Goal: Information Seeking & Learning: Learn about a topic

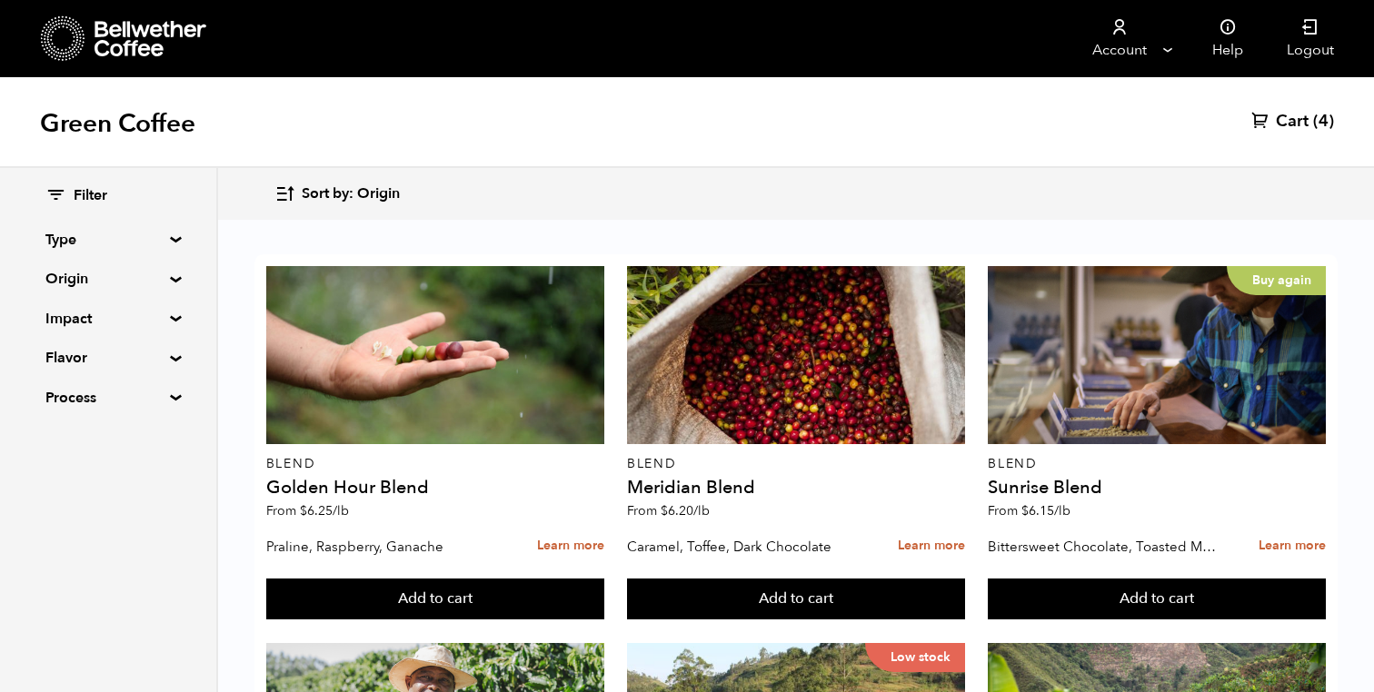
click at [73, 281] on summary "Origin" at bounding box center [107, 279] width 125 height 22
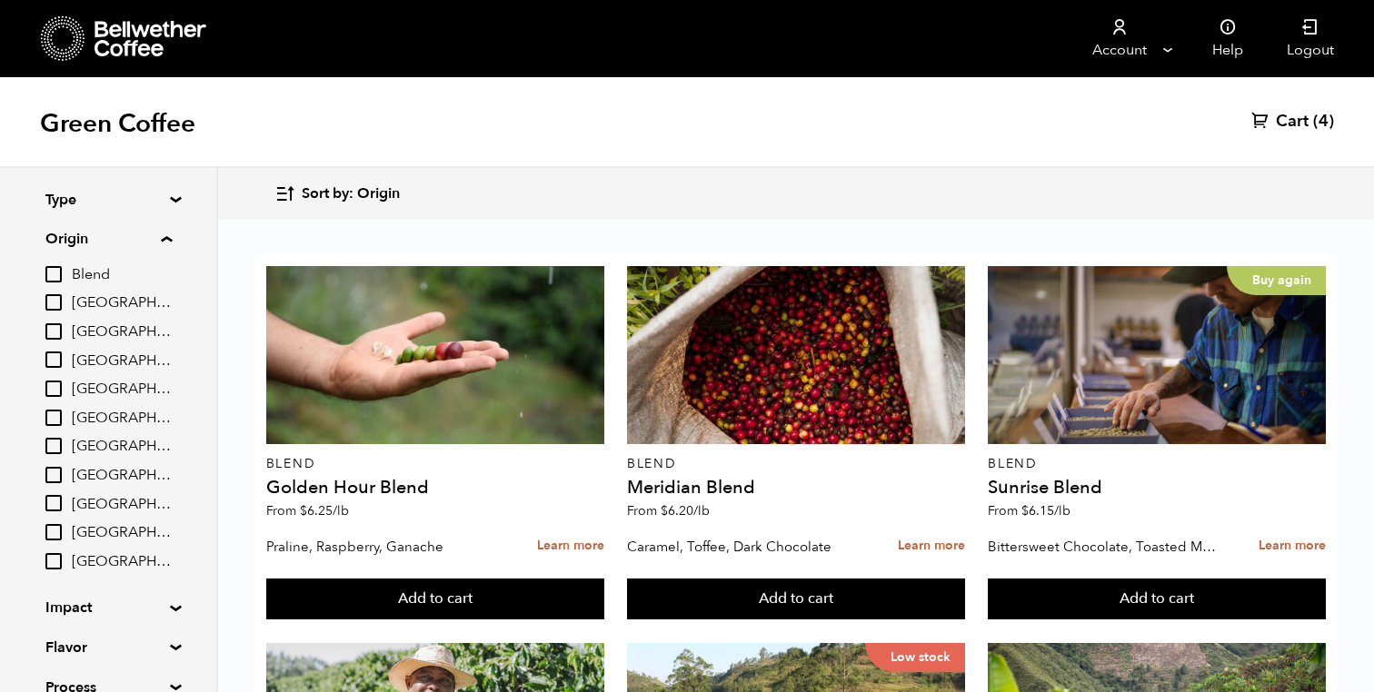
scroll to position [43, 0]
click at [62, 471] on input "[GEOGRAPHIC_DATA]" at bounding box center [53, 472] width 16 height 16
checkbox input "true"
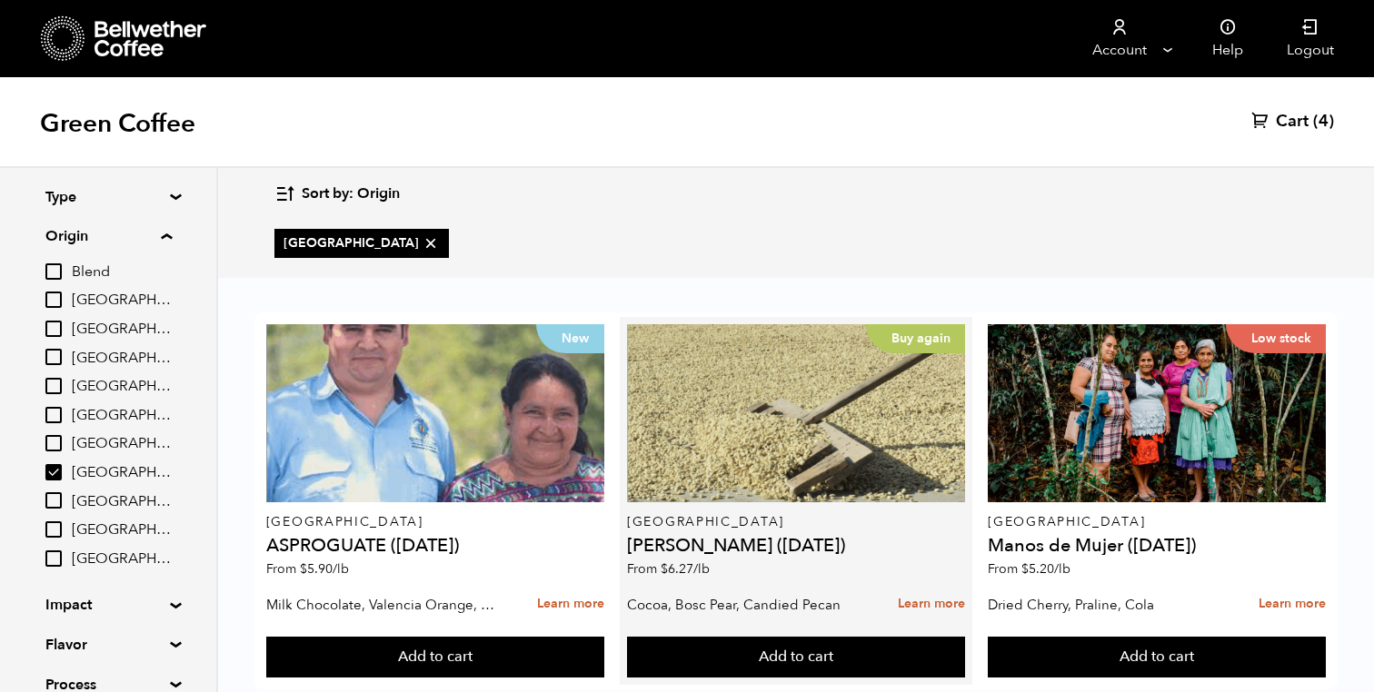
click at [712, 514] on div "Buy again Guatemala Flor de Maiz (MAY 25) From $ 6.27 /lb" at bounding box center [796, 455] width 338 height 263
click at [685, 516] on p "[GEOGRAPHIC_DATA]" at bounding box center [796, 522] width 338 height 13
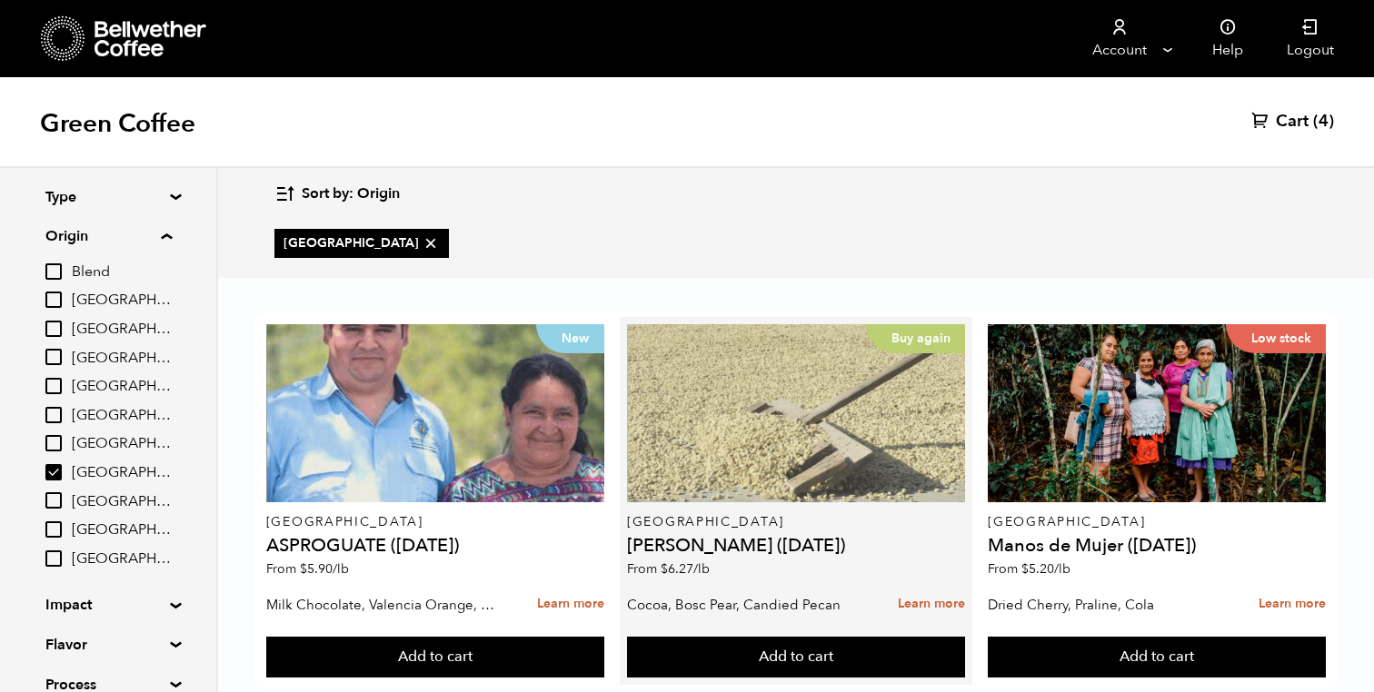
click at [683, 451] on div "Buy again" at bounding box center [796, 413] width 338 height 178
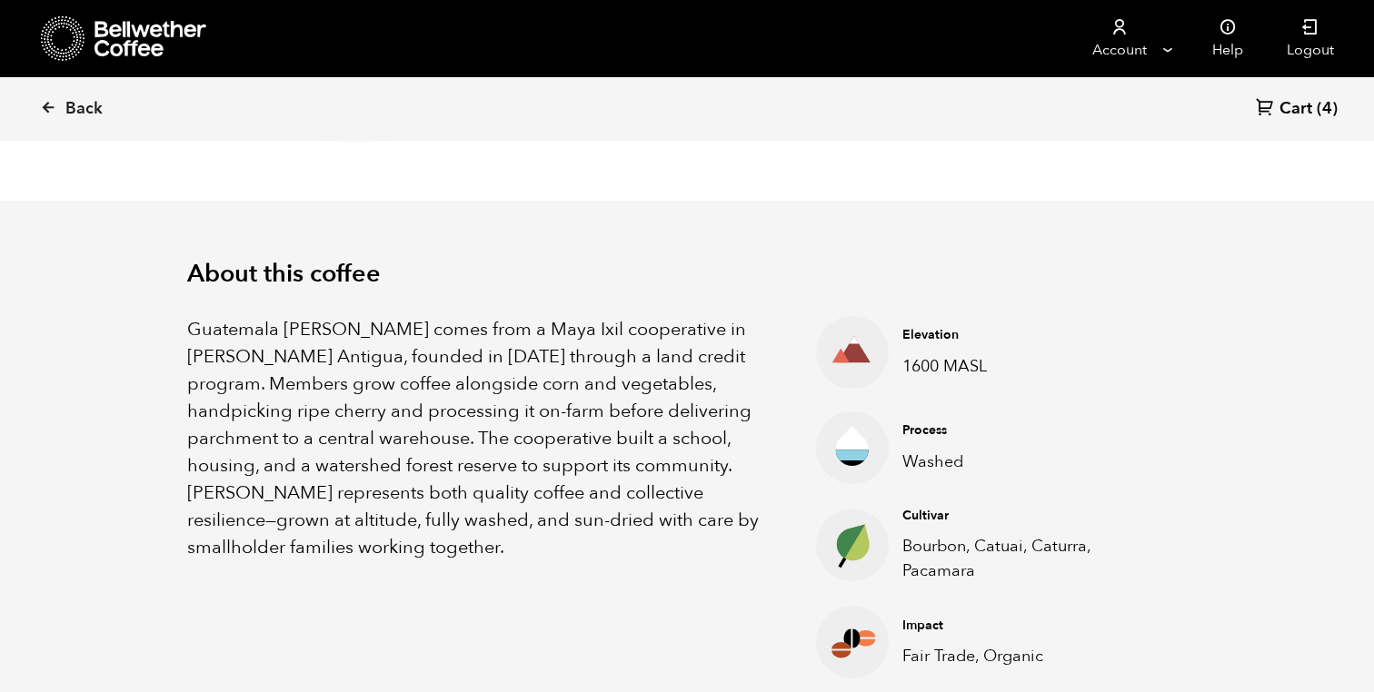
scroll to position [478, 0]
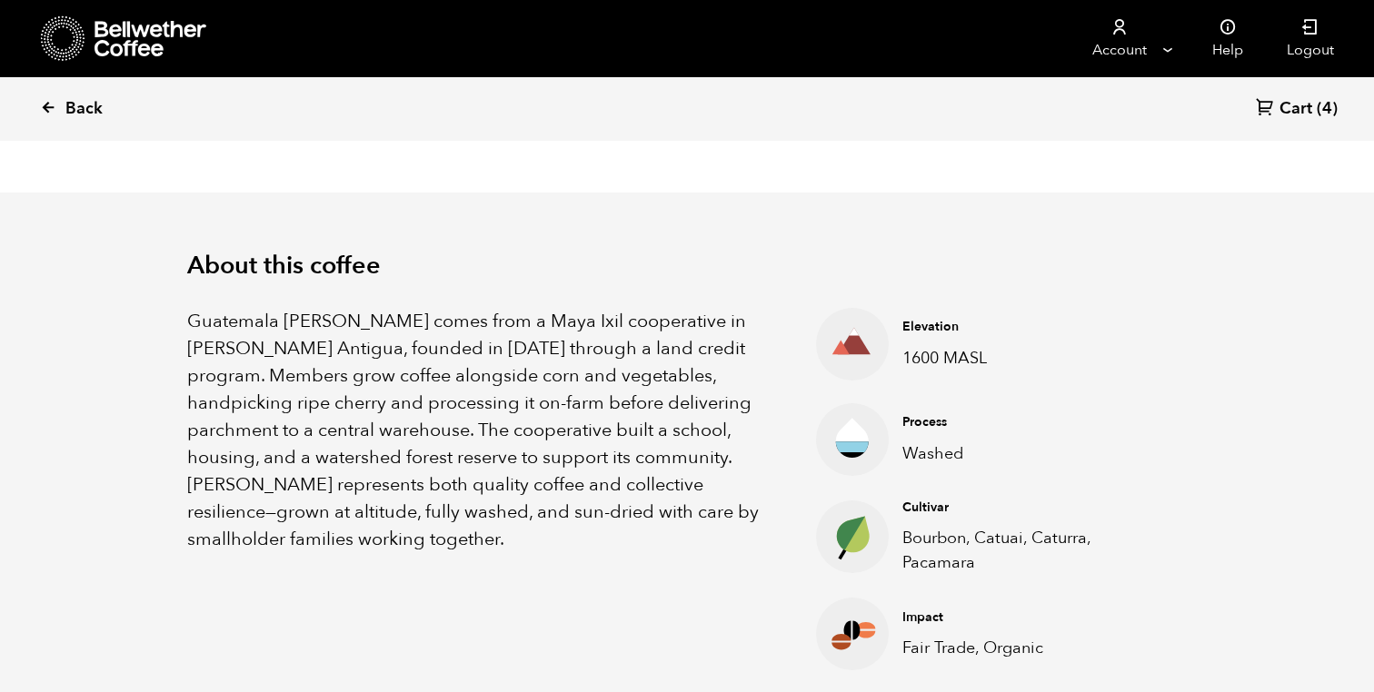
click at [51, 110] on icon at bounding box center [48, 107] width 16 height 16
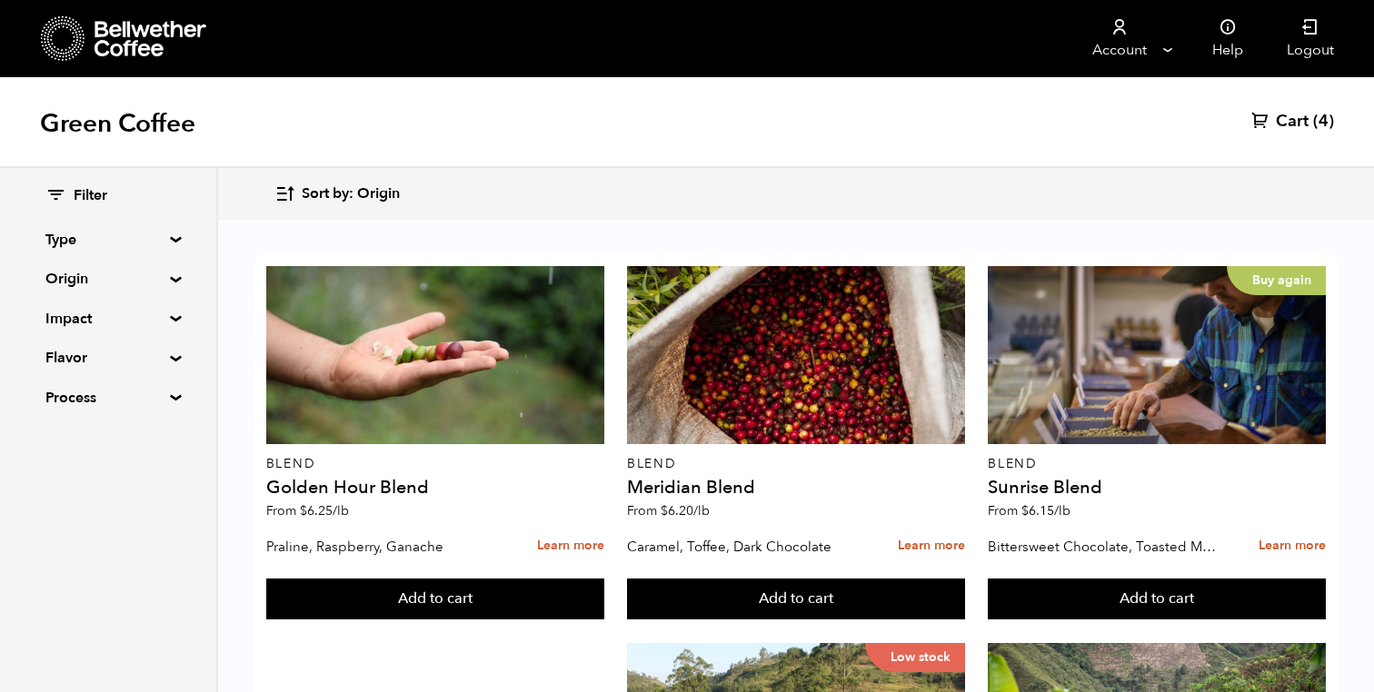
click at [77, 272] on summary "Origin" at bounding box center [107, 279] width 125 height 22
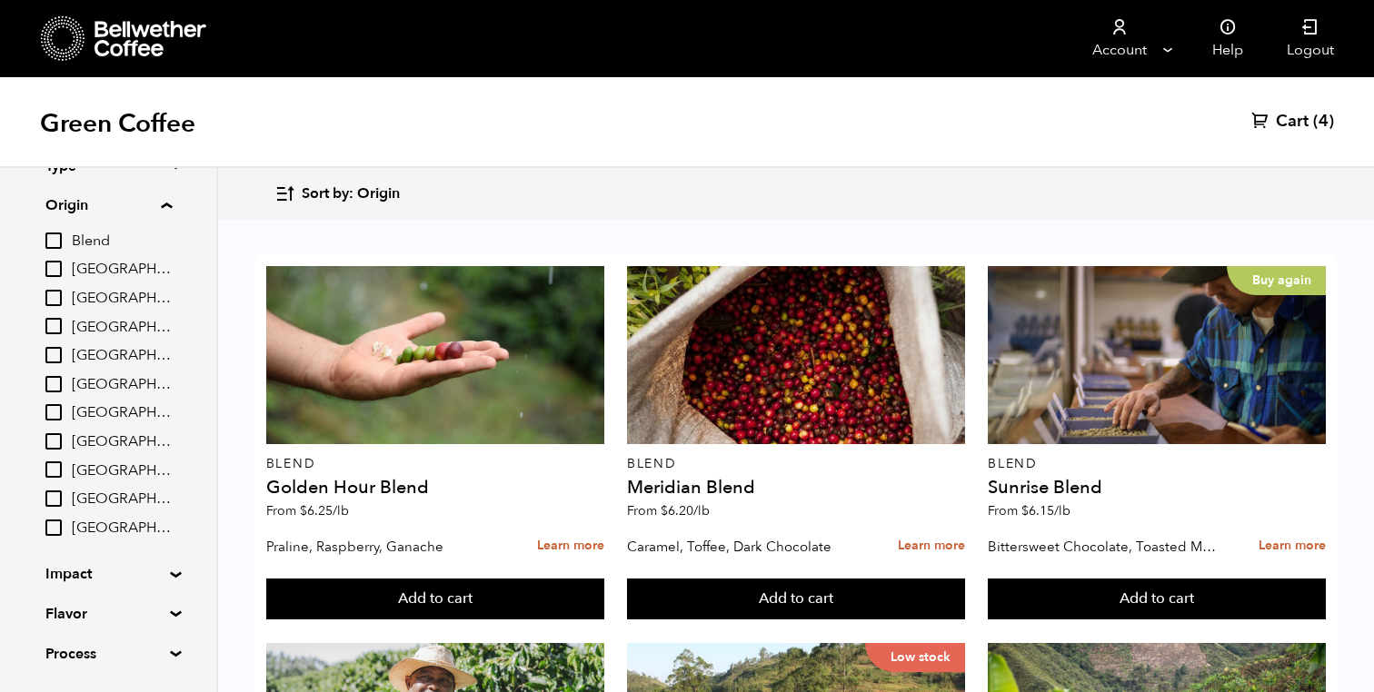
scroll to position [101, 0]
click at [60, 473] on input "Sumatra" at bounding box center [53, 471] width 16 height 16
checkbox input "true"
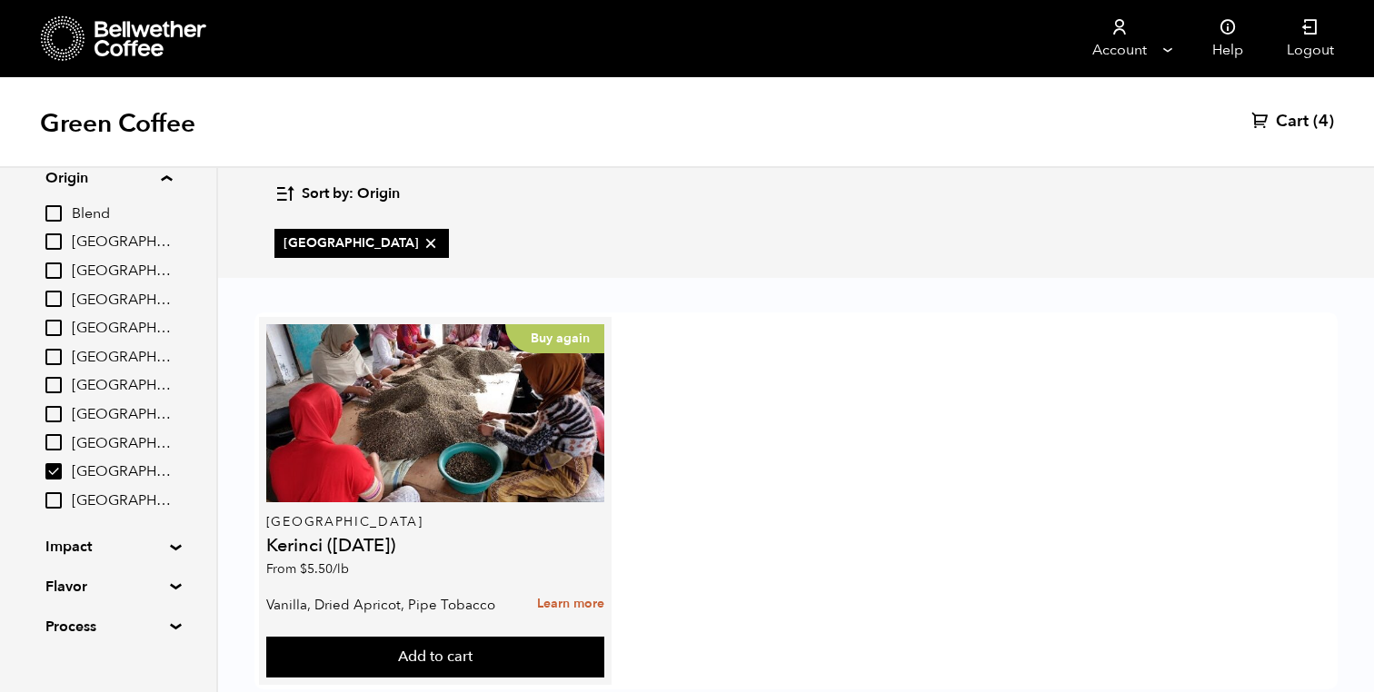
scroll to position [6, 0]
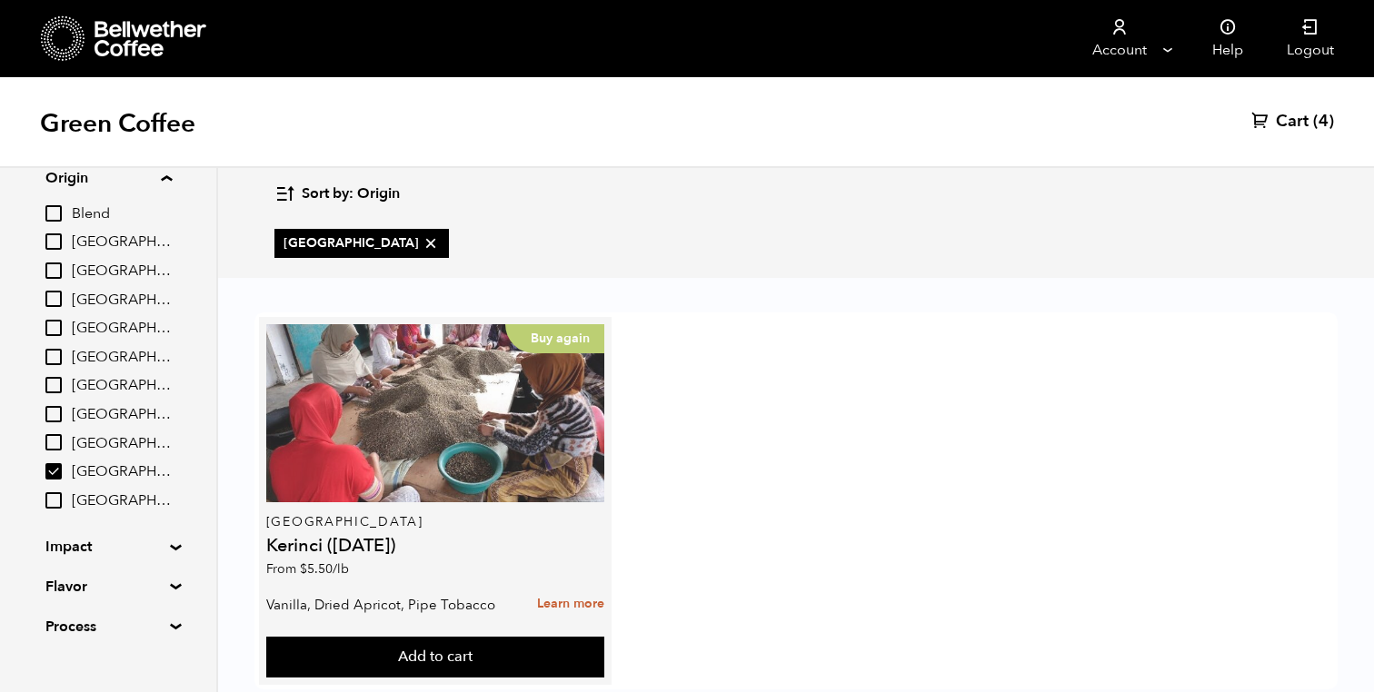
click at [352, 403] on div "Buy again" at bounding box center [435, 413] width 338 height 178
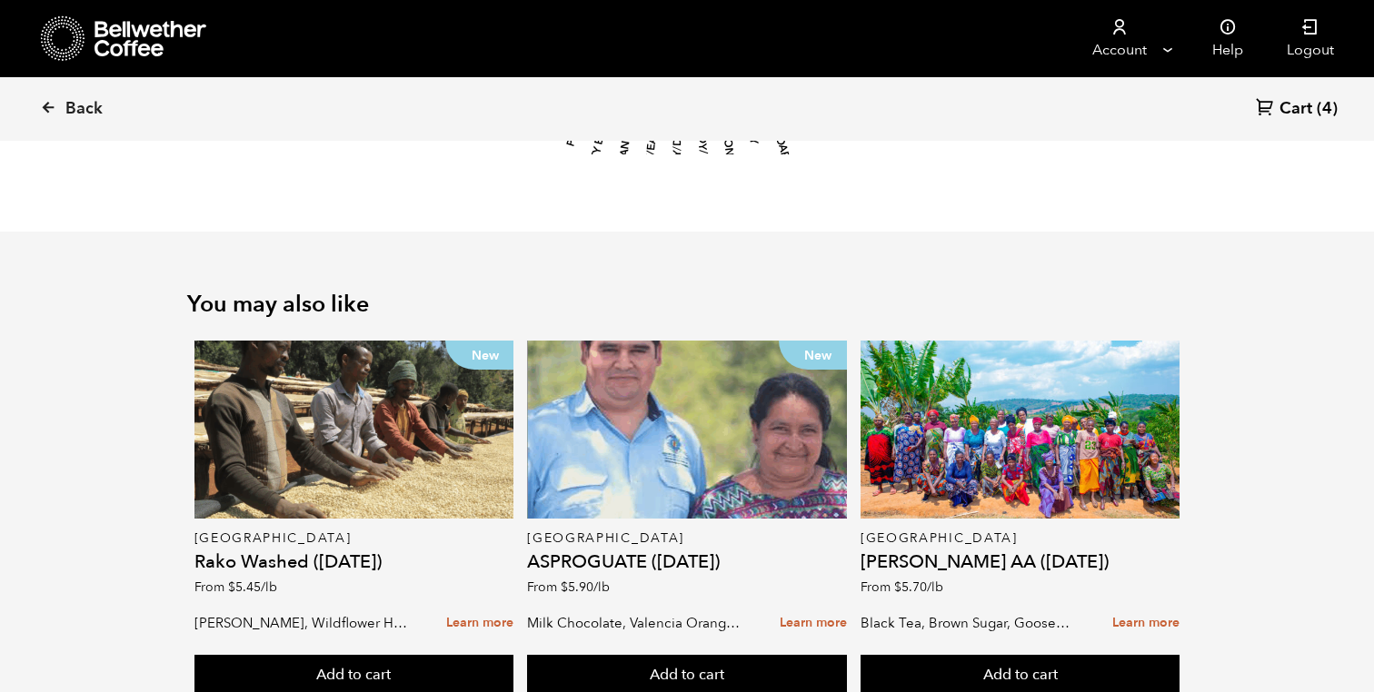
scroll to position [2722, 0]
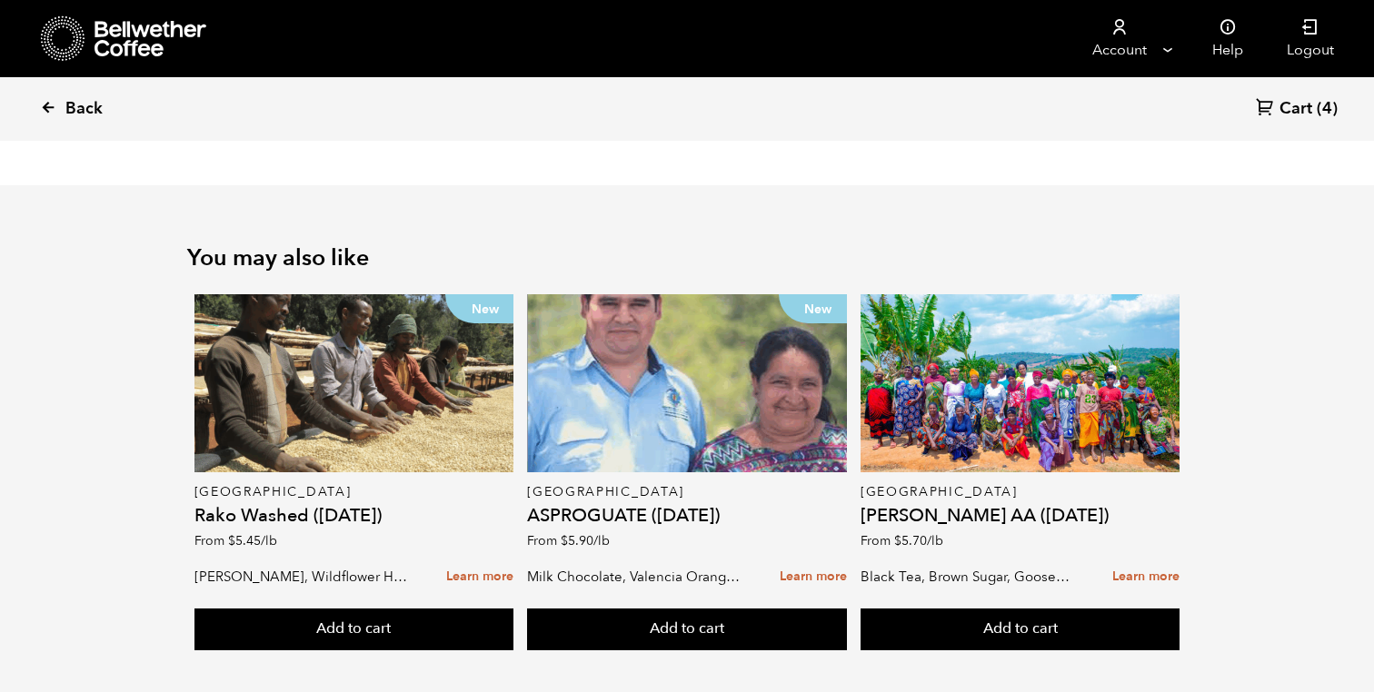
click at [83, 98] on span "Back" at bounding box center [83, 109] width 37 height 22
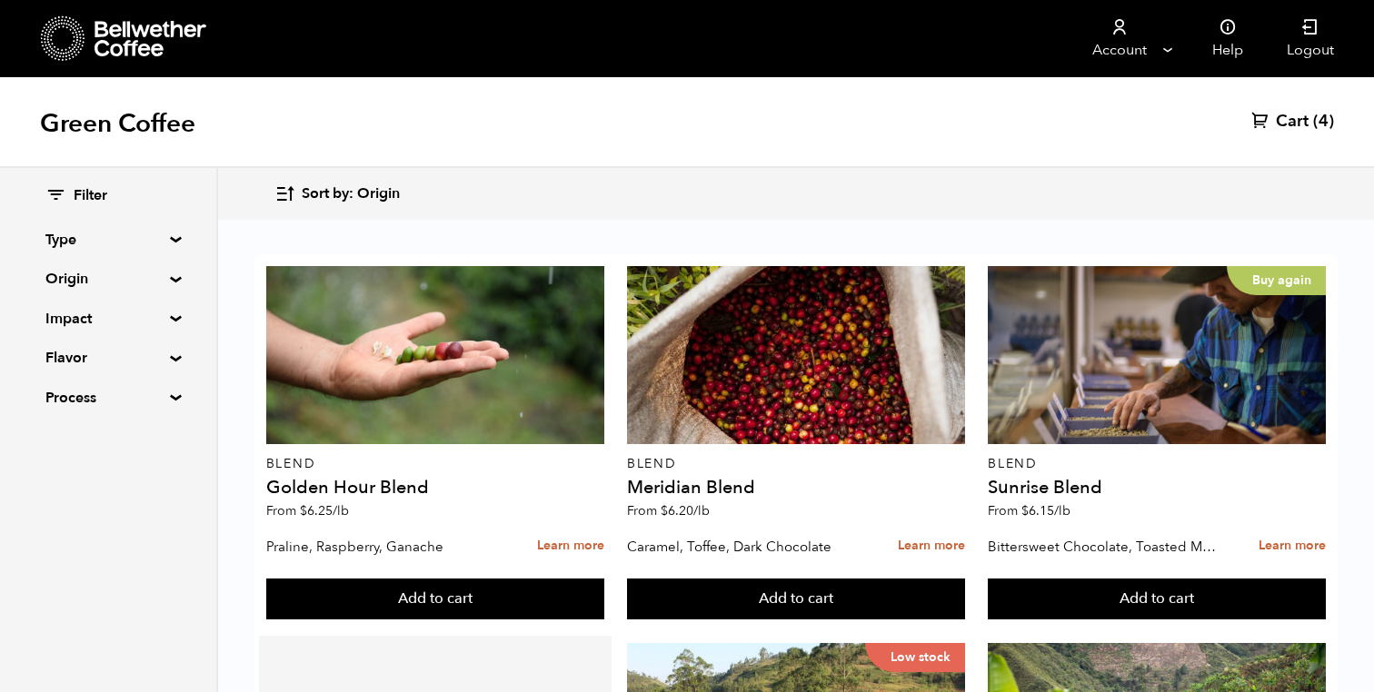
scroll to position [594, 0]
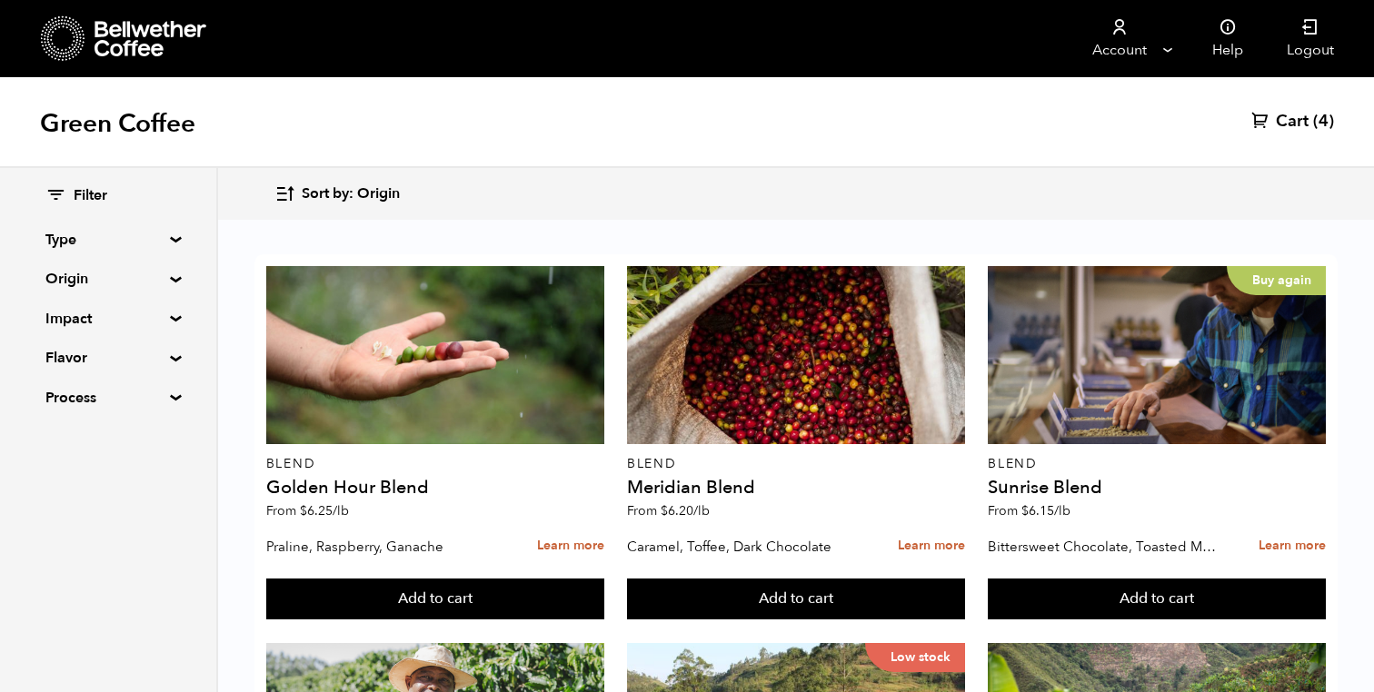
click at [171, 279] on summary "Origin" at bounding box center [107, 279] width 125 height 22
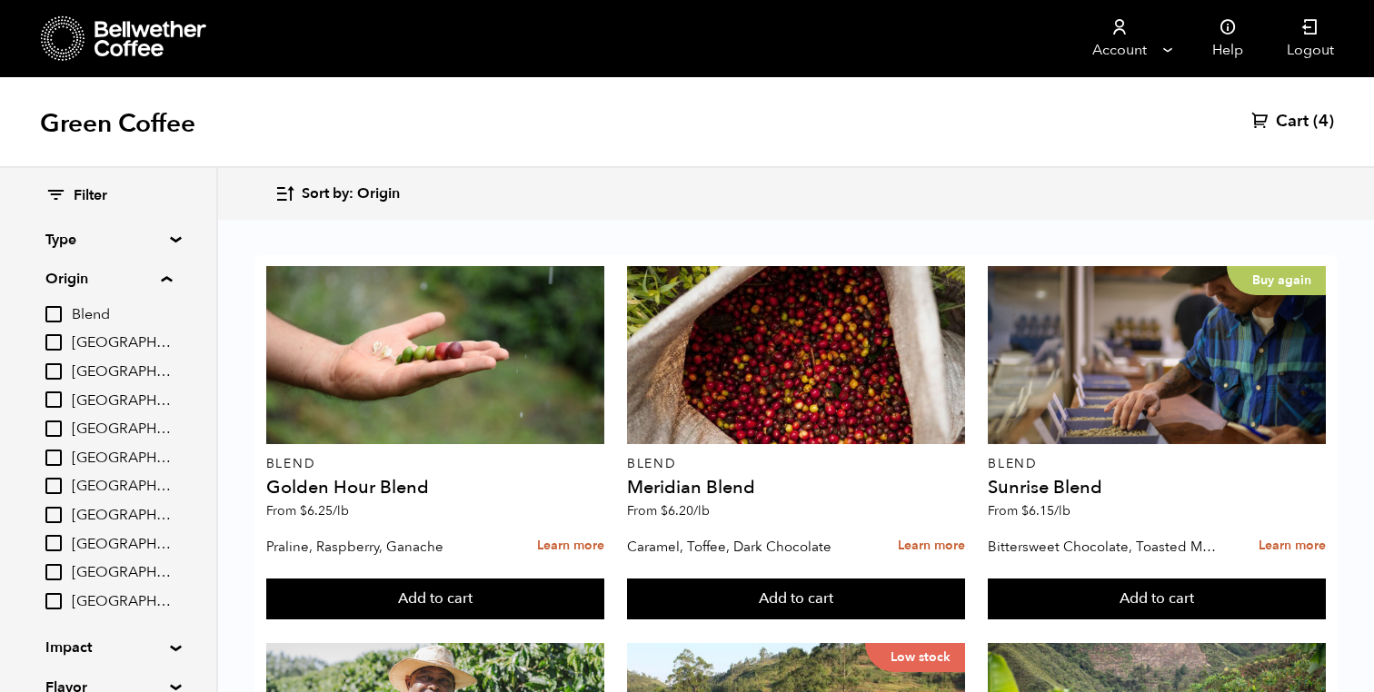
click at [87, 508] on span "[GEOGRAPHIC_DATA]" at bounding box center [122, 516] width 100 height 20
click at [0, 0] on input "[GEOGRAPHIC_DATA]" at bounding box center [0, 0] width 0 height 0
checkbox input "true"
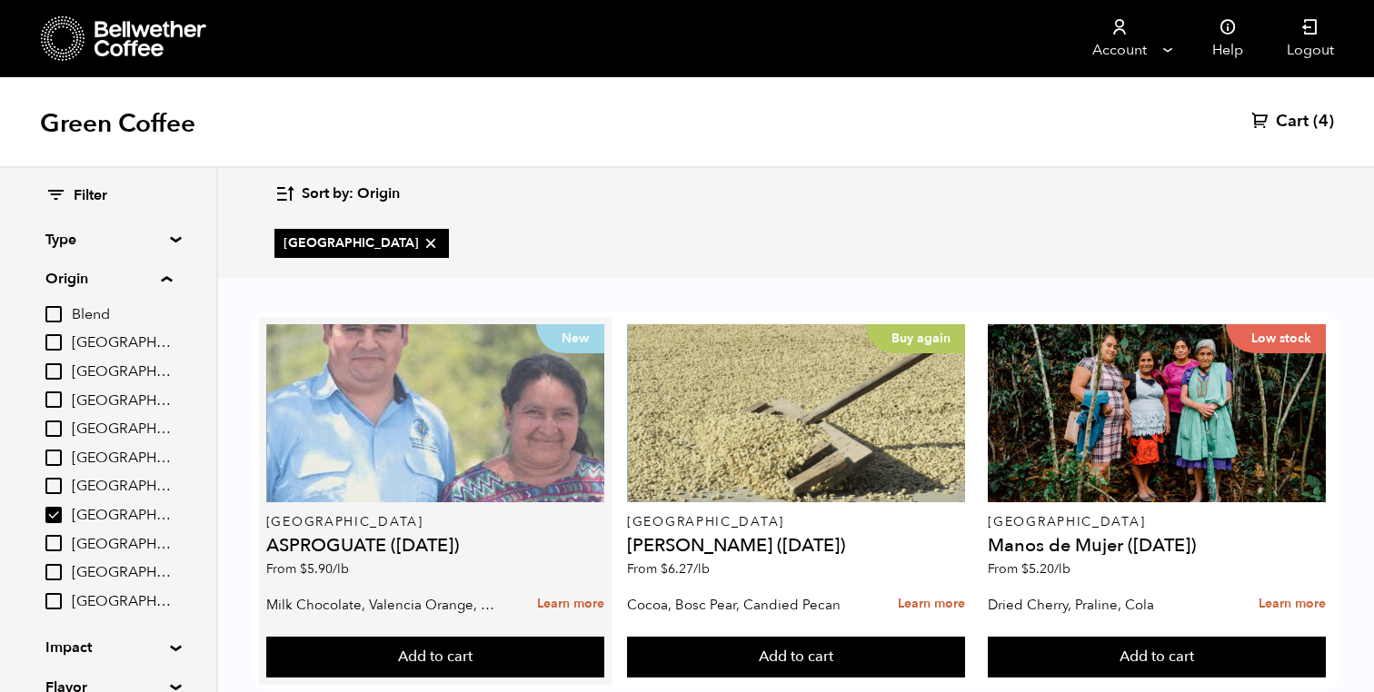
click at [390, 441] on div "New" at bounding box center [435, 413] width 338 height 178
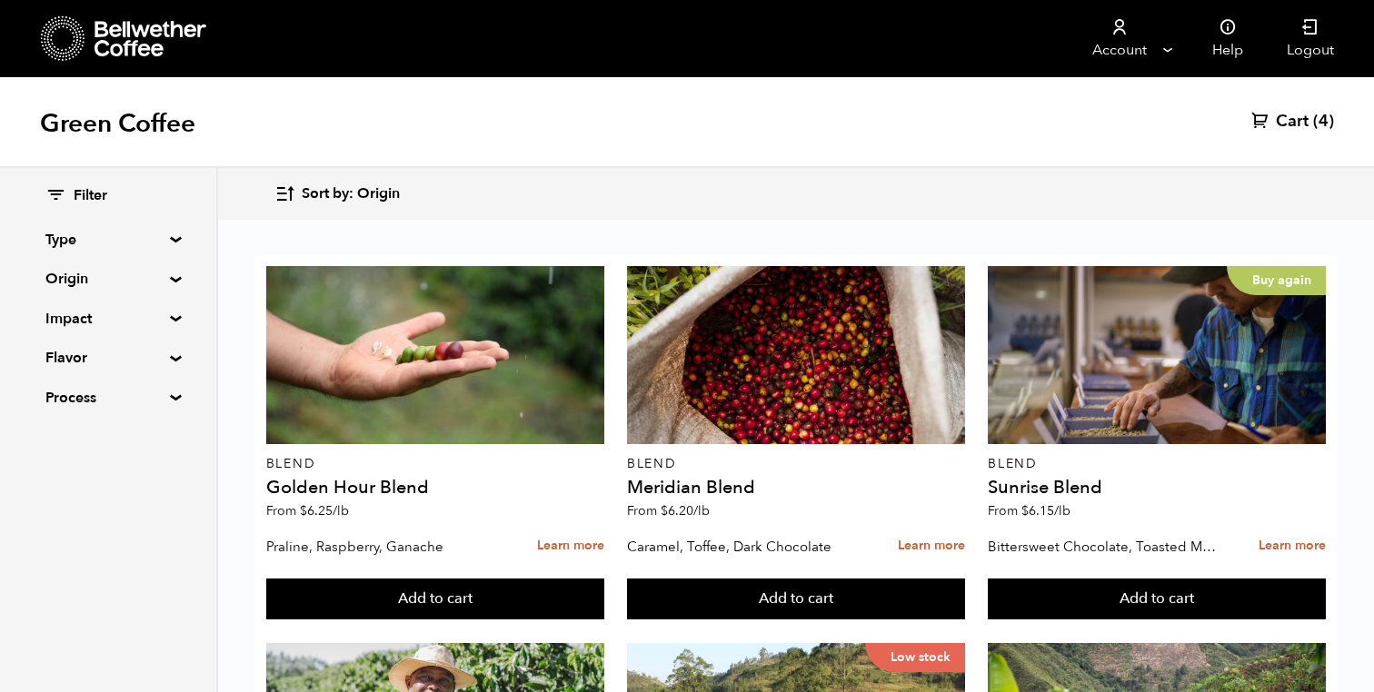
click at [125, 297] on div "Filter Type Blend Single Origin Decaf Seasonal Year Round Origin Blend Brazil B…" at bounding box center [107, 297] width 125 height 223
click at [121, 281] on summary "Origin" at bounding box center [107, 279] width 125 height 22
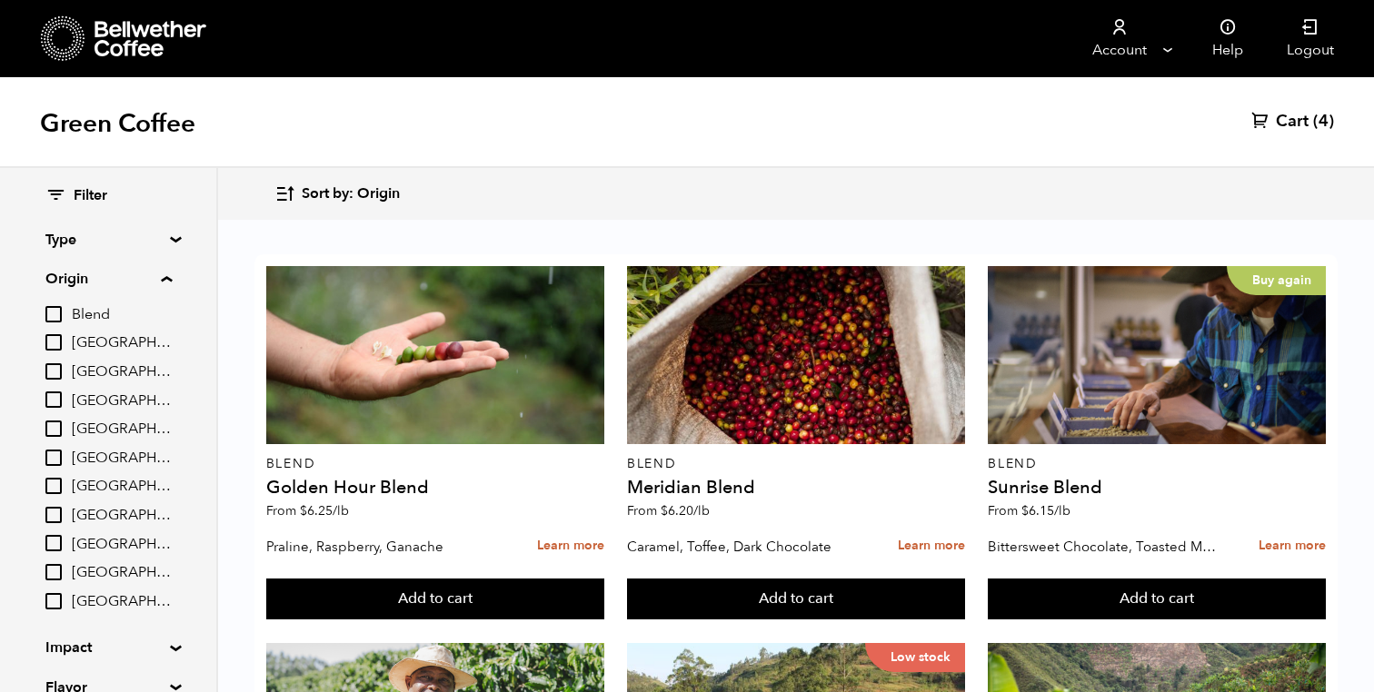
click at [84, 514] on span "[GEOGRAPHIC_DATA]" at bounding box center [122, 516] width 100 height 20
click at [0, 0] on input "[GEOGRAPHIC_DATA]" at bounding box center [0, 0] width 0 height 0
checkbox input "true"
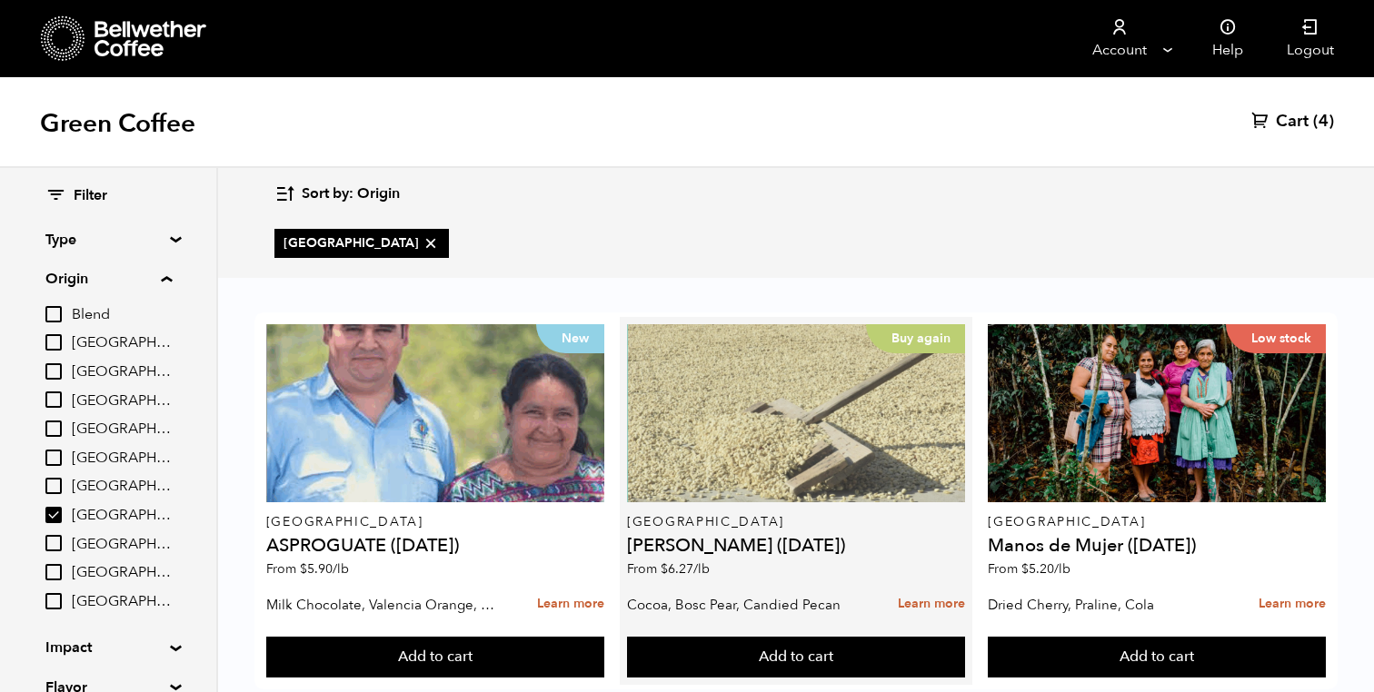
click at [748, 445] on div "Buy again" at bounding box center [796, 413] width 338 height 178
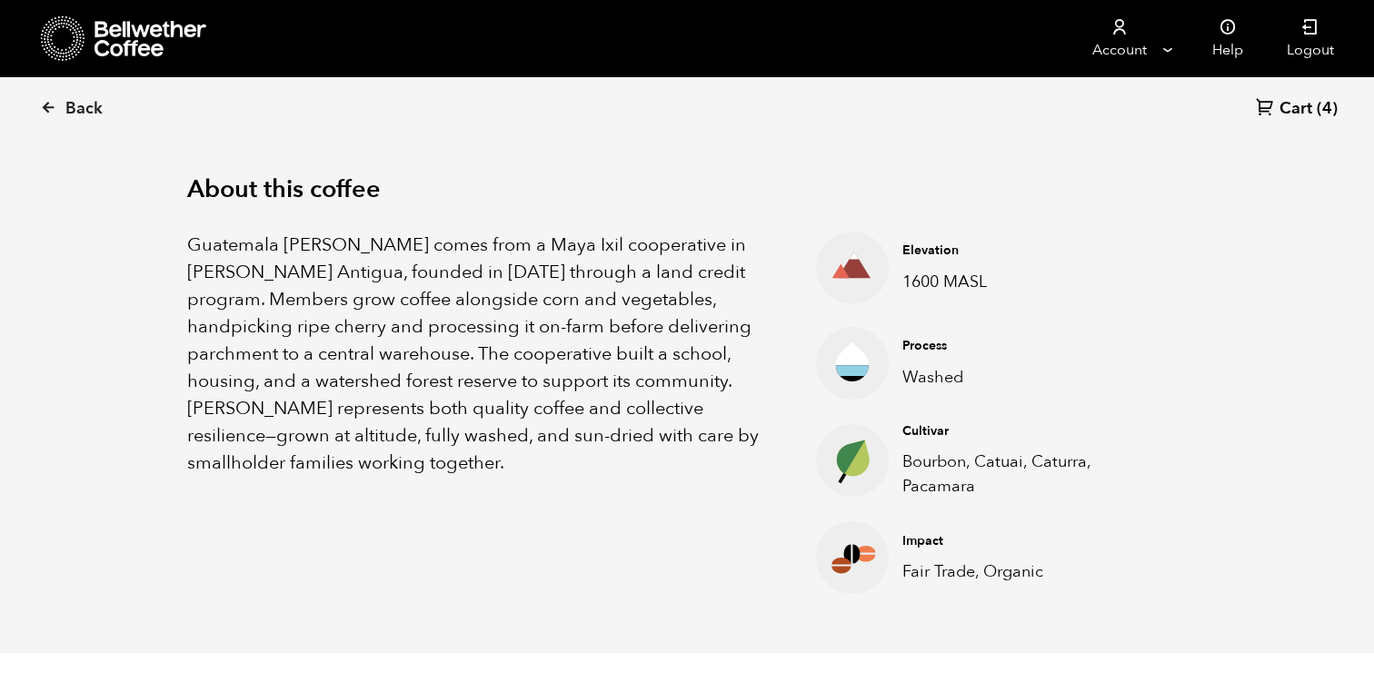
scroll to position [555, 0]
click at [73, 114] on span "Back" at bounding box center [83, 109] width 37 height 22
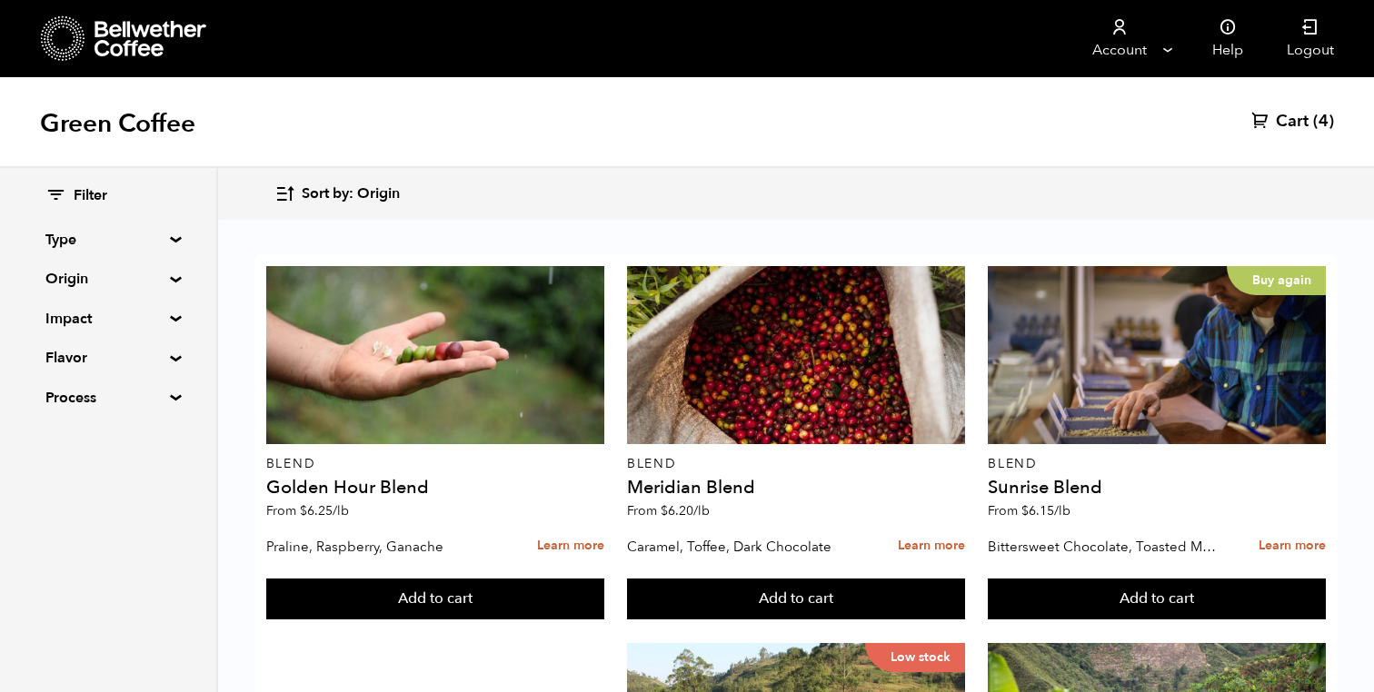
scroll to position [1529, 0]
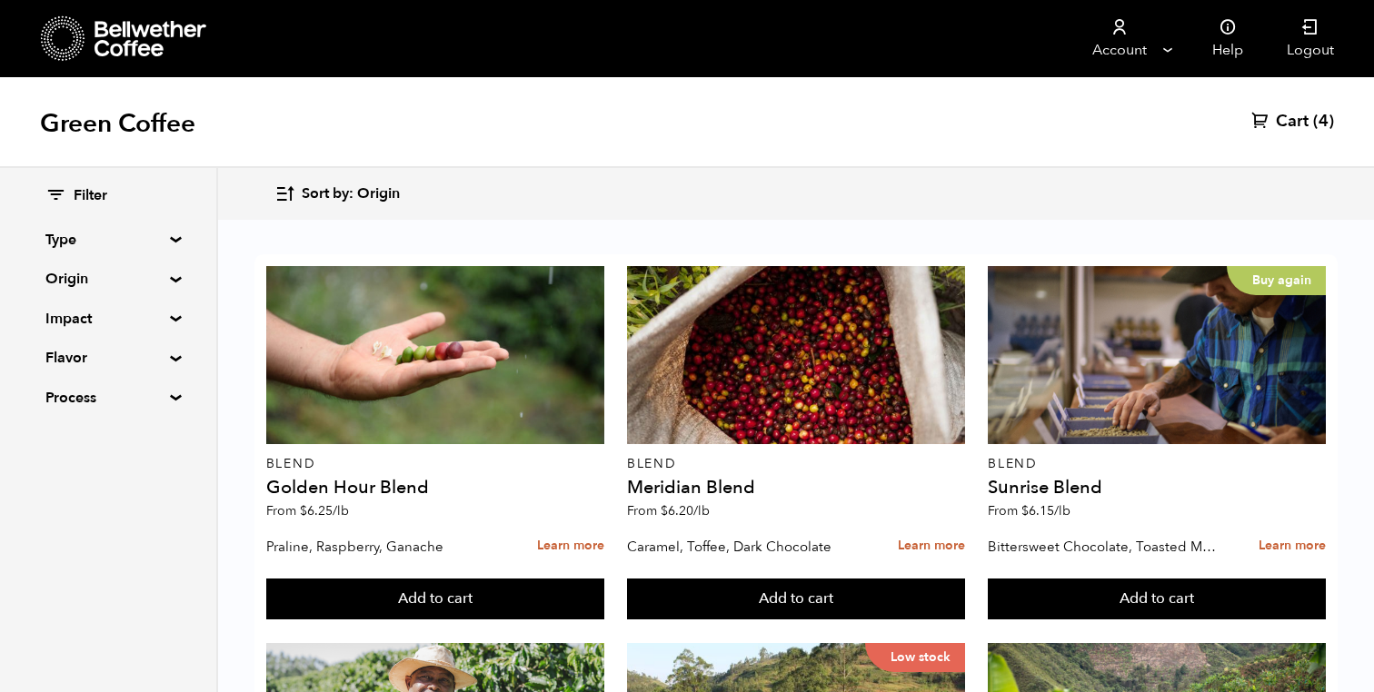
click at [56, 276] on summary "Origin" at bounding box center [107, 279] width 125 height 22
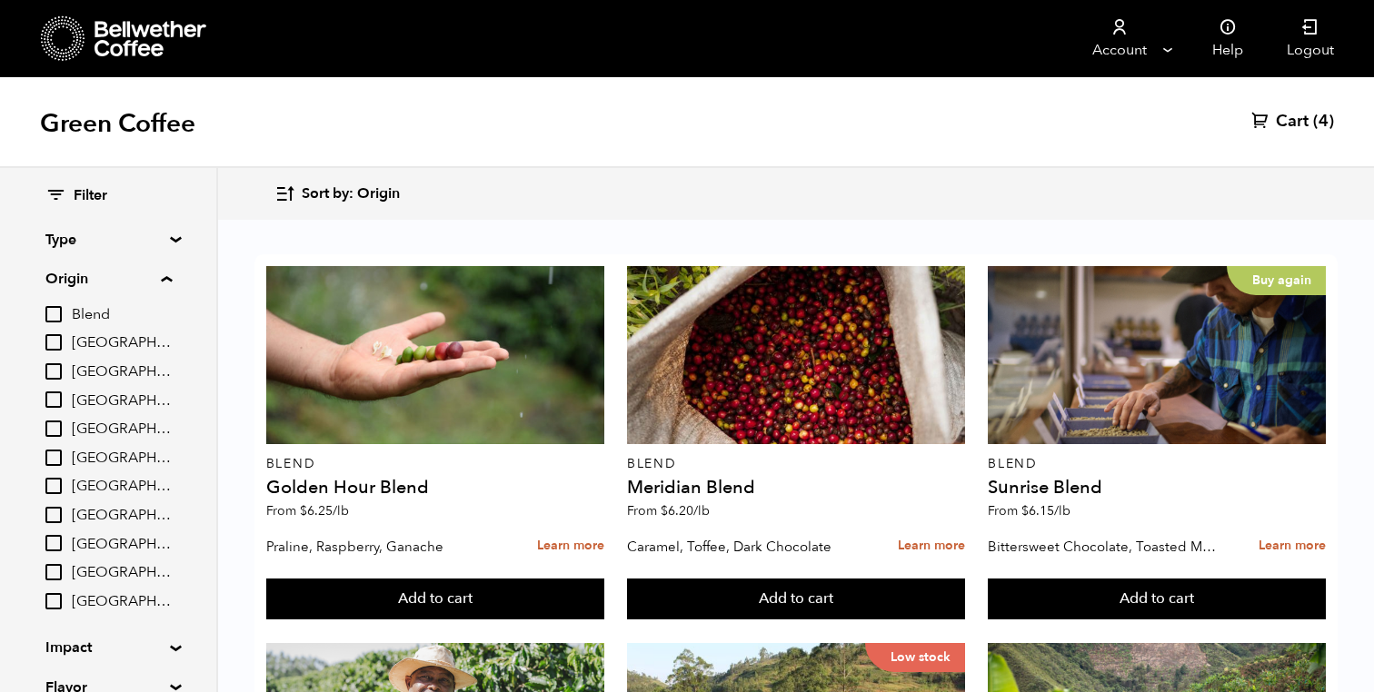
click at [99, 566] on span "[GEOGRAPHIC_DATA]" at bounding box center [122, 573] width 100 height 20
click at [0, 0] on input "[GEOGRAPHIC_DATA]" at bounding box center [0, 0] width 0 height 0
checkbox input "true"
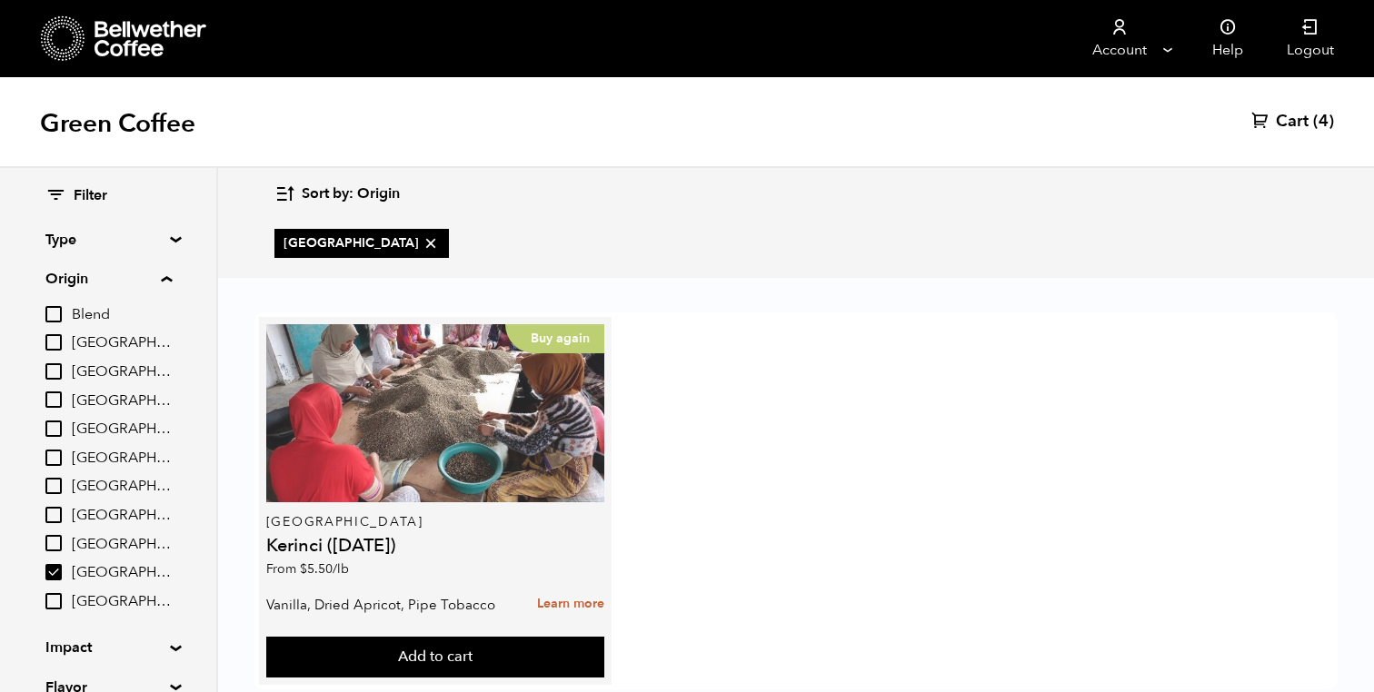
click at [336, 380] on div "Buy again" at bounding box center [435, 413] width 338 height 178
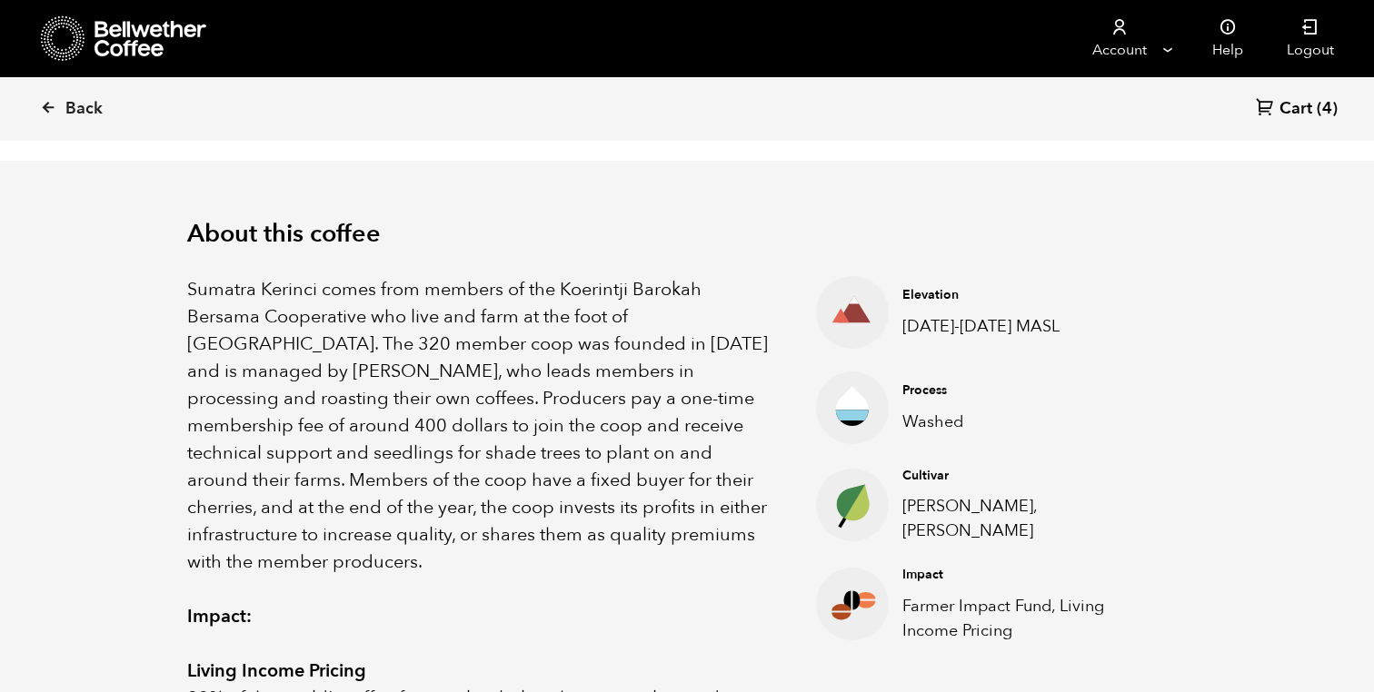
scroll to position [536, 0]
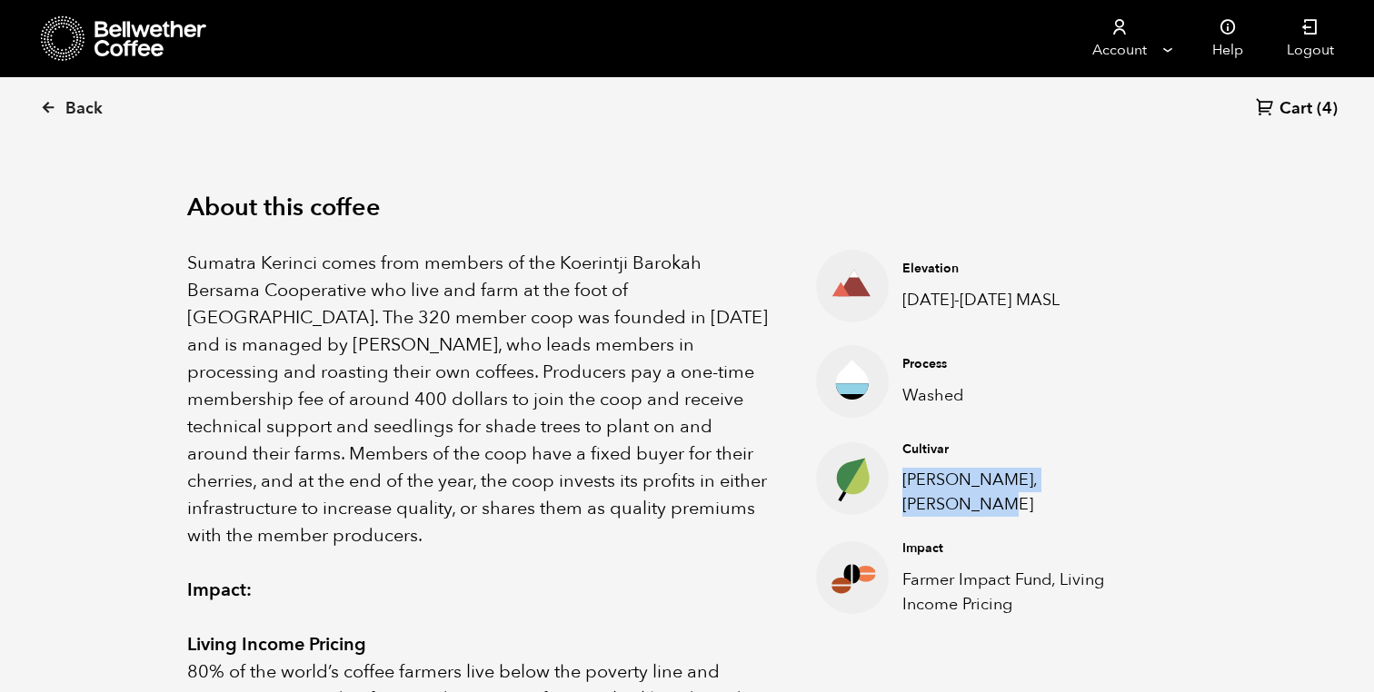
drag, startPoint x: 1103, startPoint y: 492, endPoint x: 903, endPoint y: 489, distance: 199.9
click at [903, 489] on p "Andung Sari, Sigarar Utang" at bounding box center [1030, 492] width 256 height 49
copy p "Andung Sari, Sigarar Utang"
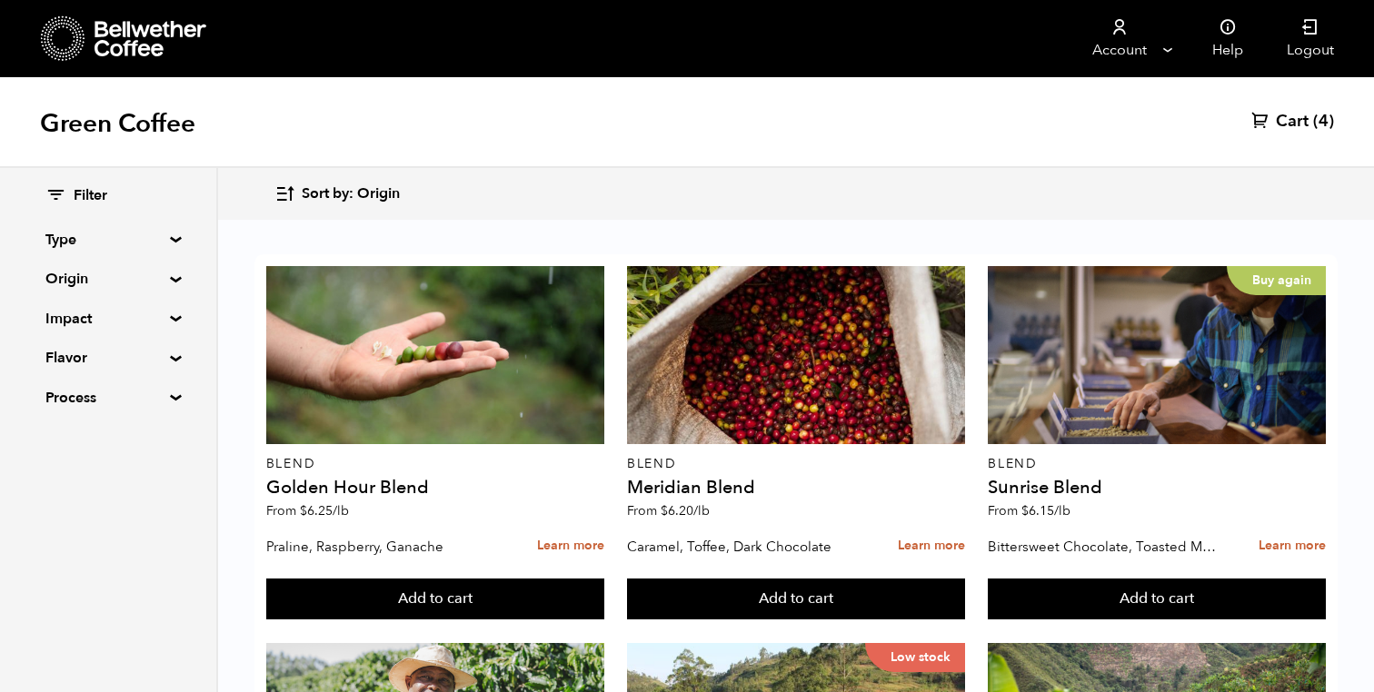
click at [84, 253] on div "Filter Type Blend Single Origin Decaf Seasonal Year Round Origin Blend Brazil B…" at bounding box center [107, 297] width 125 height 223
click at [71, 239] on summary "Type" at bounding box center [107, 240] width 125 height 22
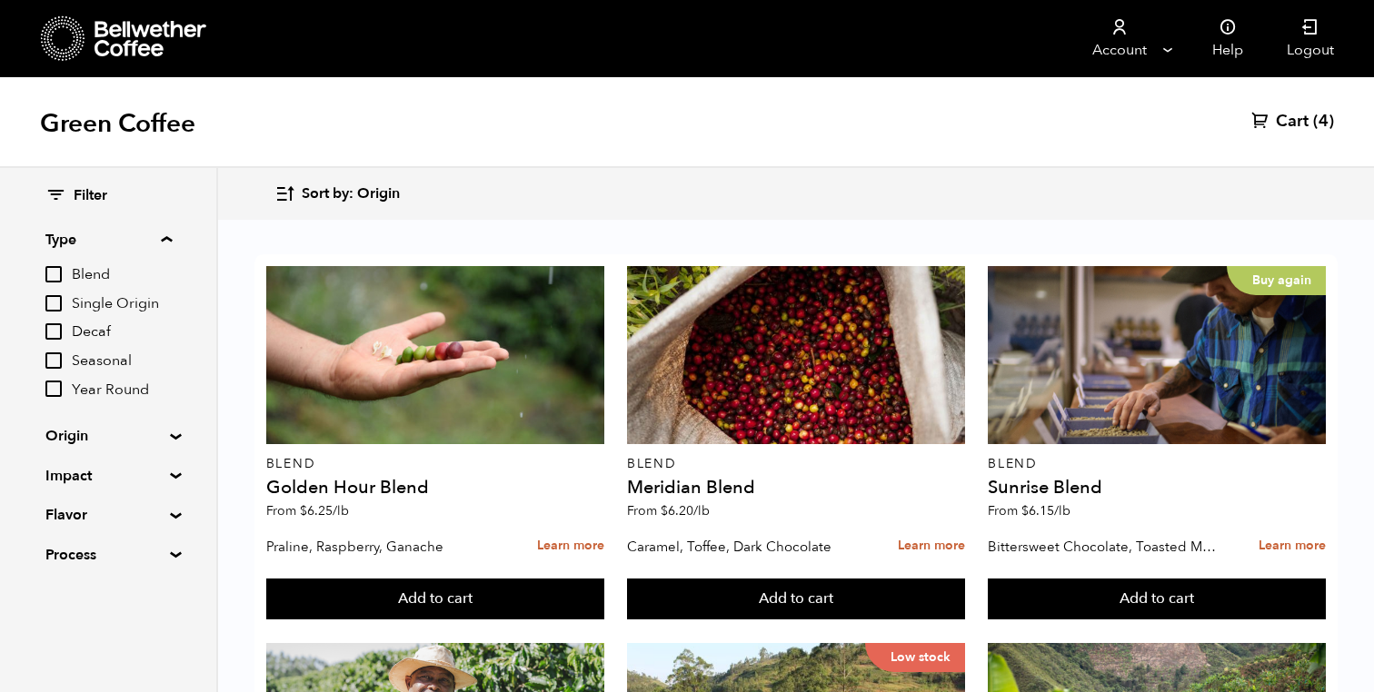
click at [84, 336] on span "Decaf" at bounding box center [122, 333] width 100 height 20
click at [0, 0] on input "Decaf" at bounding box center [0, 0] width 0 height 0
checkbox input "true"
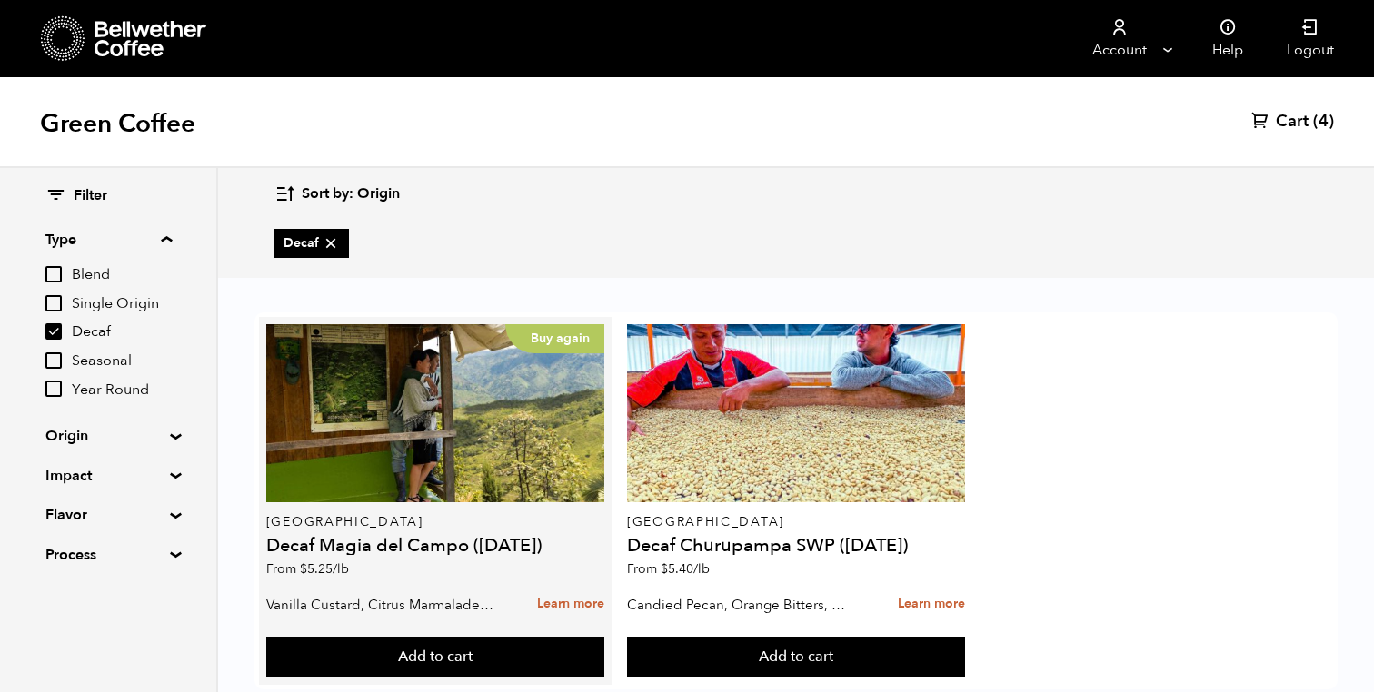
click at [342, 552] on h4 "Decaf Magia del Campo ([DATE])" at bounding box center [435, 546] width 338 height 18
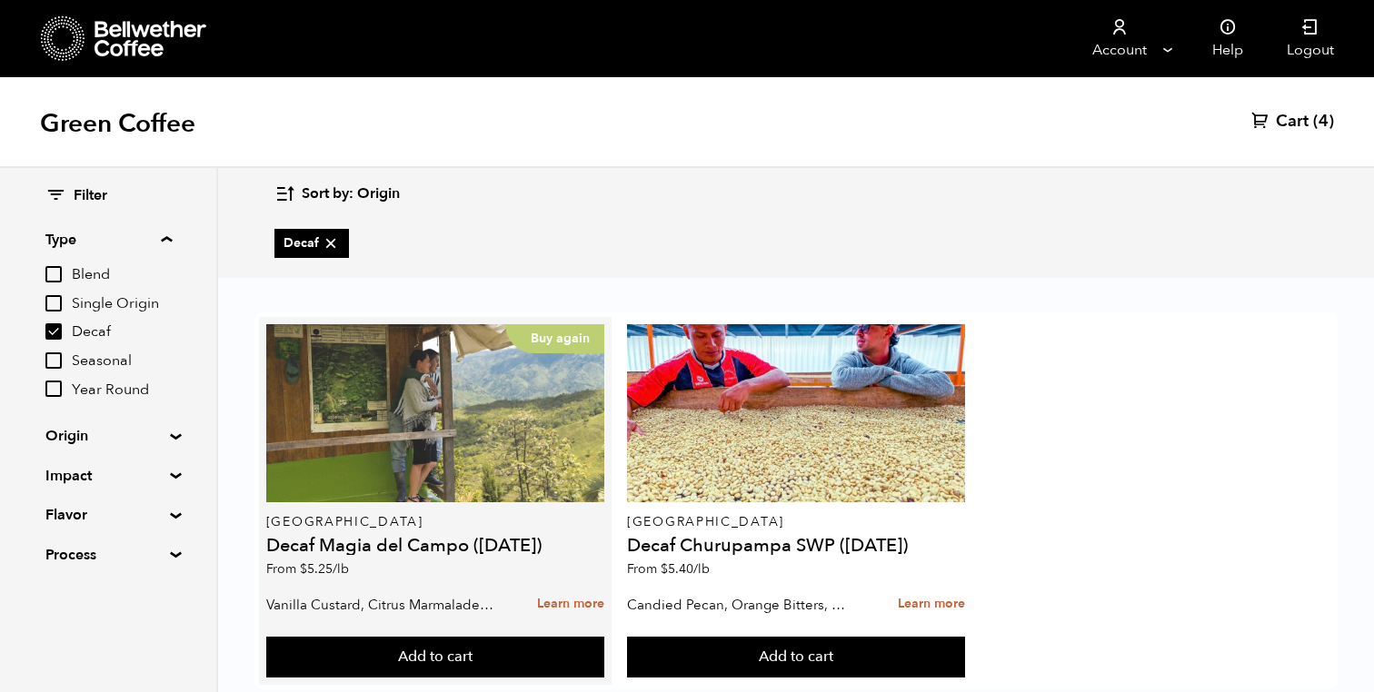
click at [337, 472] on div "Buy again" at bounding box center [435, 413] width 338 height 178
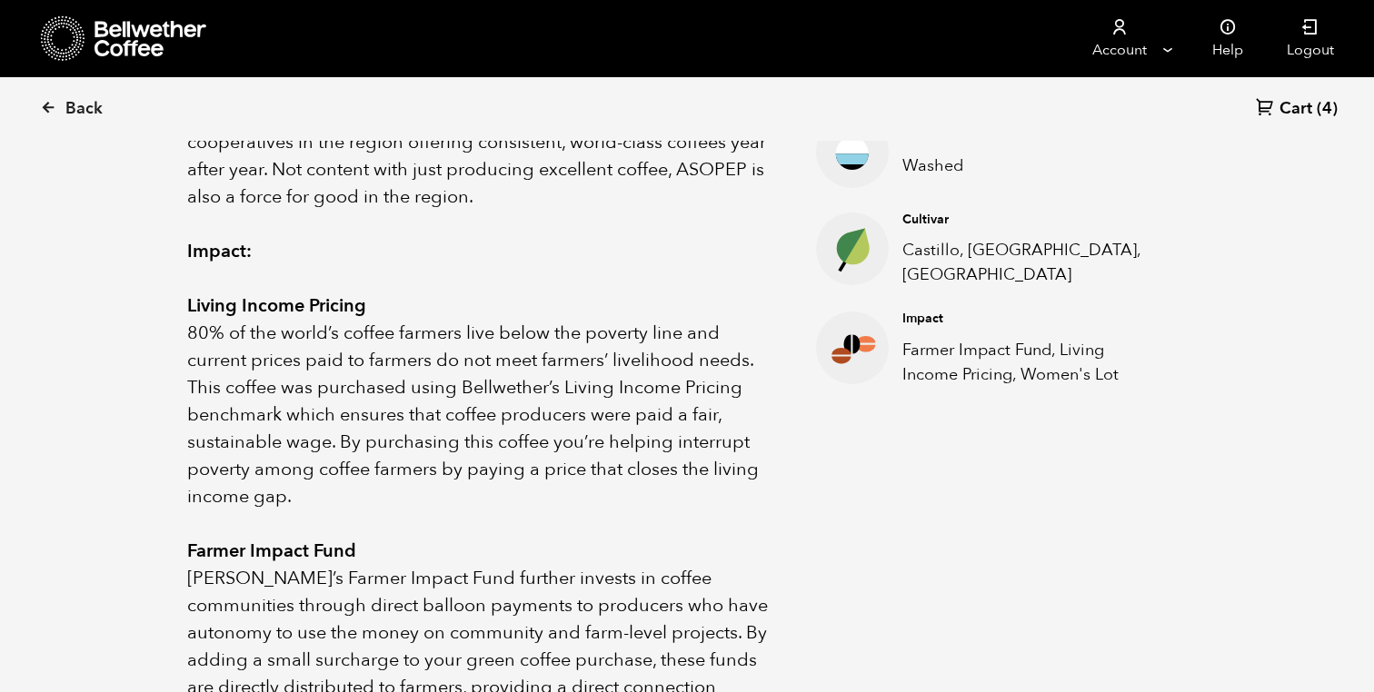
scroll to position [758, 0]
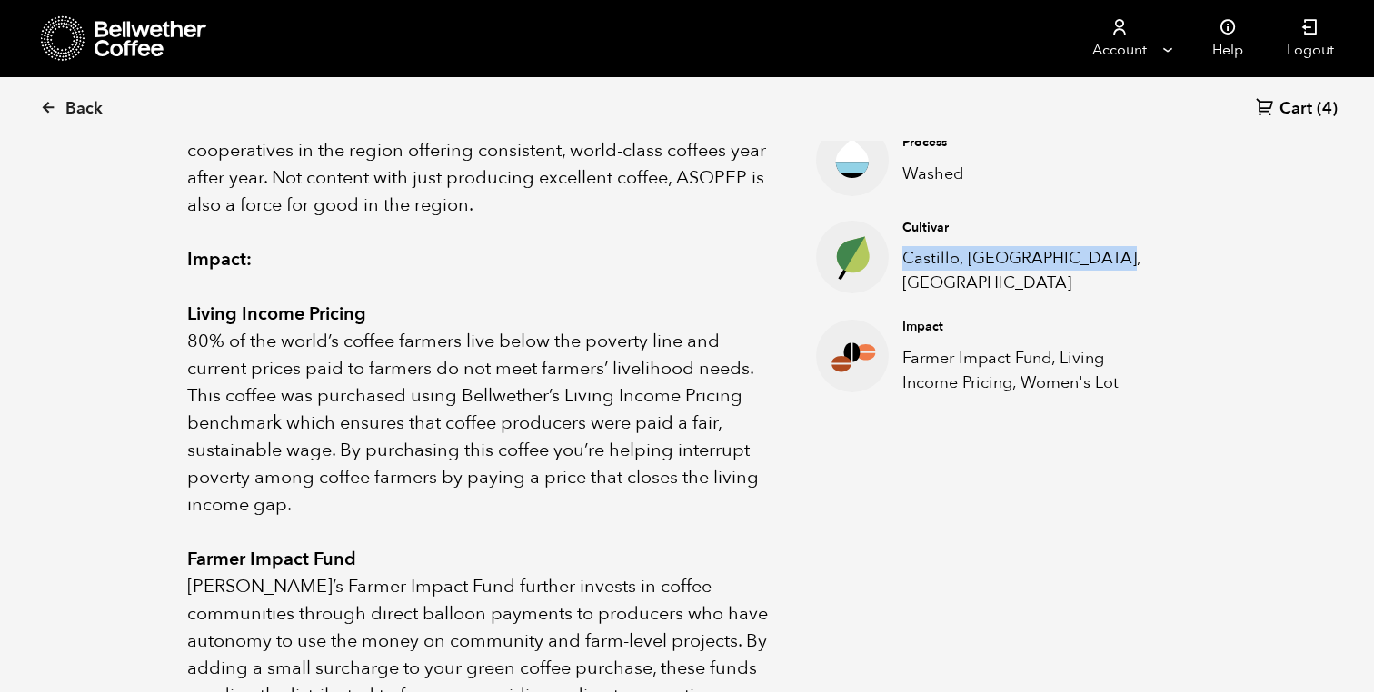
drag, startPoint x: 902, startPoint y: 265, endPoint x: 1151, endPoint y: 266, distance: 248.9
click at [1151, 266] on p "Castillo, [GEOGRAPHIC_DATA], [GEOGRAPHIC_DATA]" at bounding box center [1030, 270] width 256 height 49
copy p "Castillo, [GEOGRAPHIC_DATA], [GEOGRAPHIC_DATA]"
